Goal: Transaction & Acquisition: Purchase product/service

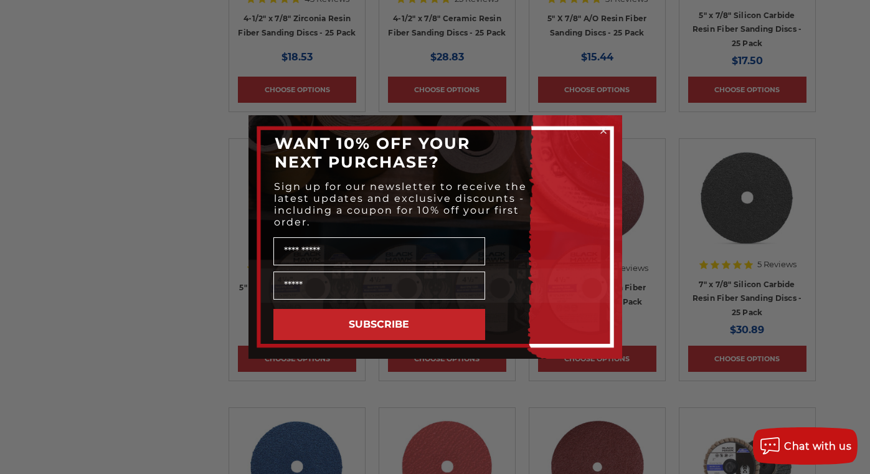
scroll to position [1495, 0]
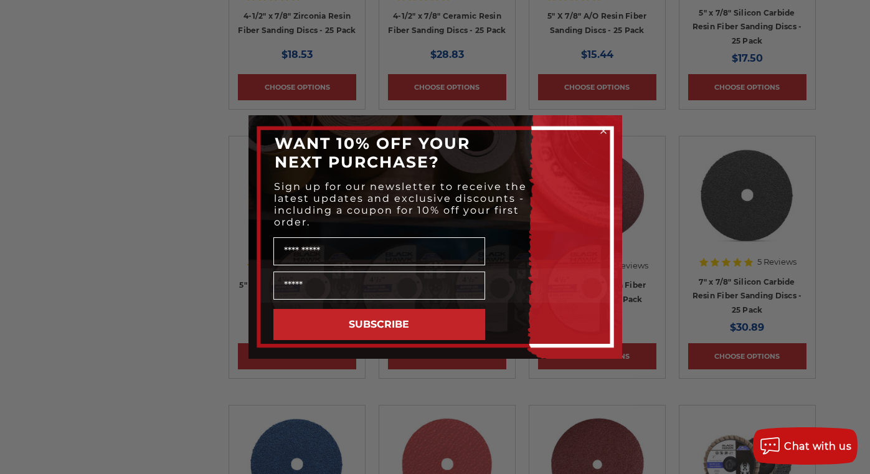
click at [605, 131] on circle "Close dialog" at bounding box center [603, 131] width 12 height 12
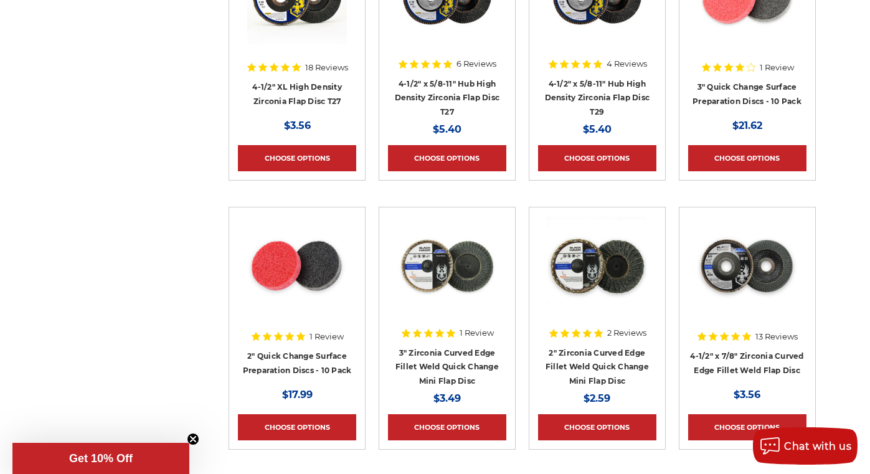
scroll to position [2989, 0]
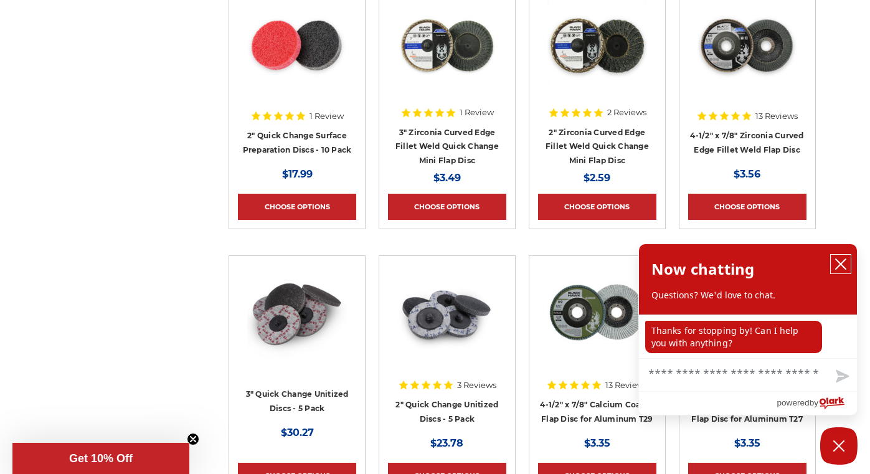
click at [843, 260] on icon "close chatbox" at bounding box center [841, 264] width 12 height 12
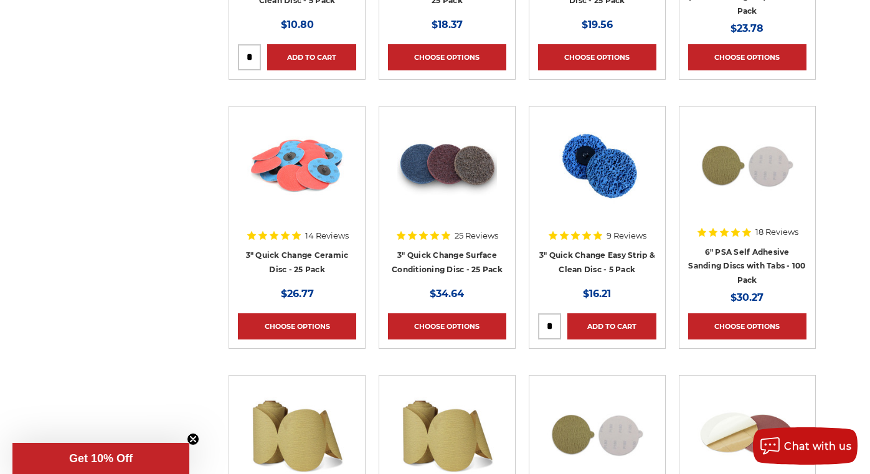
scroll to position [4671, 0]
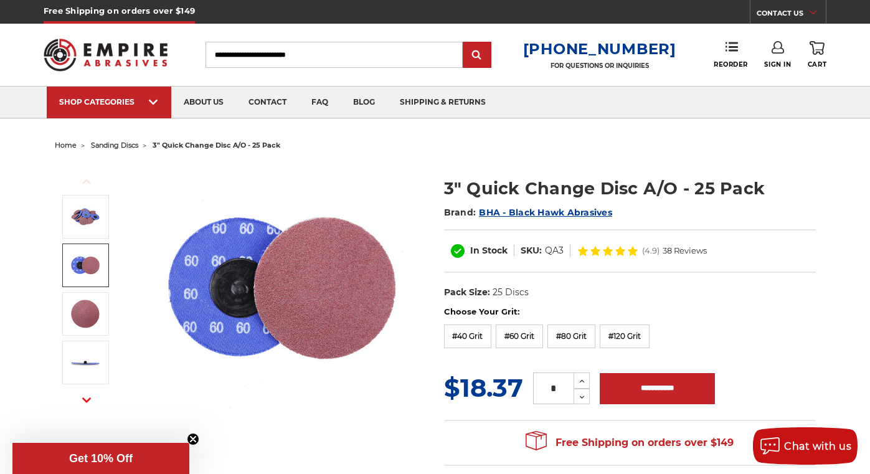
click at [87, 257] on img at bounding box center [85, 265] width 31 height 31
